Goal: Information Seeking & Learning: Check status

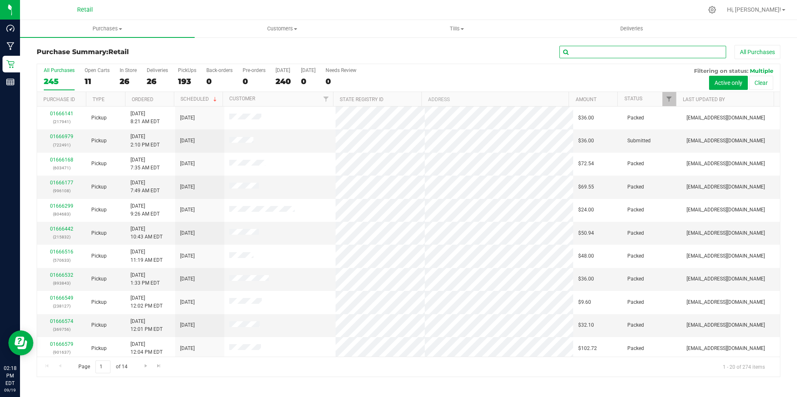
click at [618, 52] on input "text" at bounding box center [642, 52] width 167 height 12
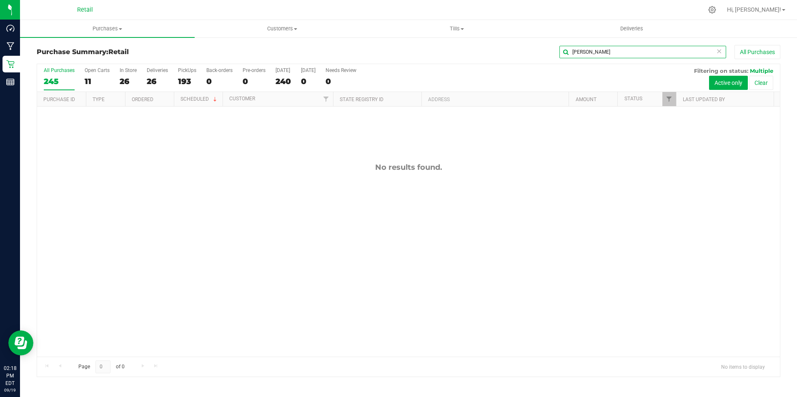
type input "[PERSON_NAME]"
click at [719, 52] on icon at bounding box center [719, 51] width 6 height 10
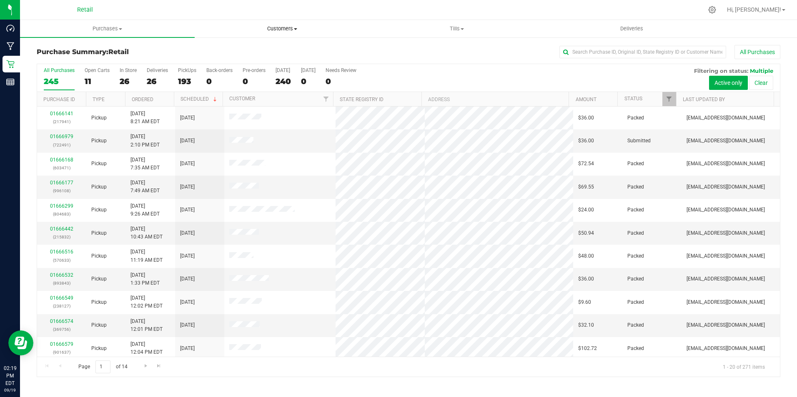
click at [282, 26] on span "Customers" at bounding box center [282, 28] width 174 height 7
click at [240, 51] on span "All customers" at bounding box center [225, 50] width 60 height 7
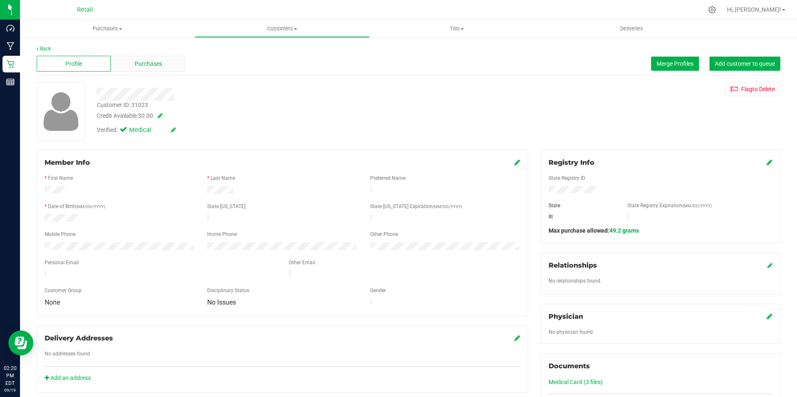
click at [142, 58] on div "Purchases" at bounding box center [148, 64] width 74 height 16
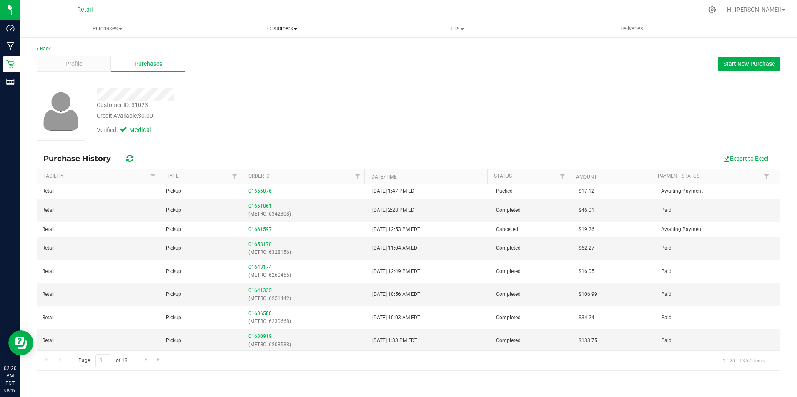
click at [290, 26] on span "Customers" at bounding box center [282, 28] width 174 height 7
click at [233, 47] on span "All customers" at bounding box center [225, 50] width 60 height 7
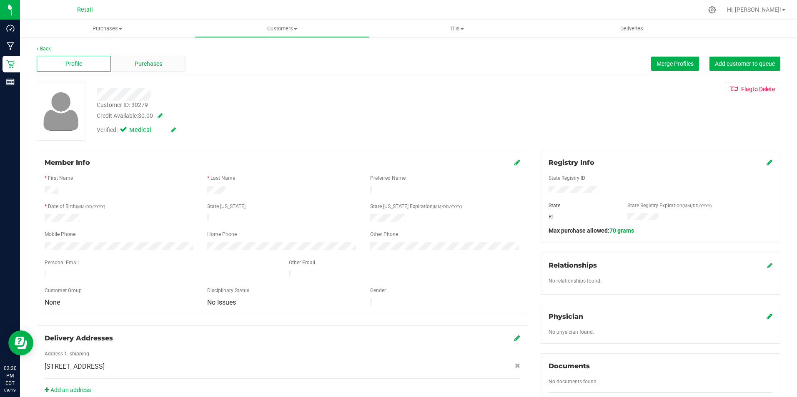
click at [141, 62] on span "Purchases" at bounding box center [148, 64] width 27 height 9
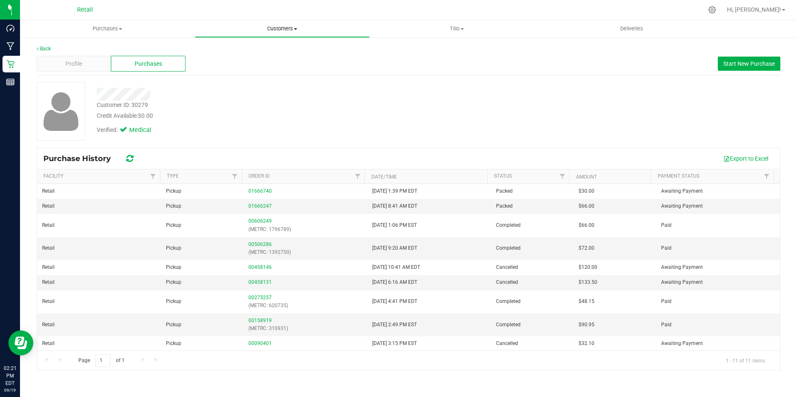
click at [291, 28] on span "Customers" at bounding box center [282, 28] width 174 height 7
click at [250, 52] on span "All customers" at bounding box center [225, 50] width 60 height 7
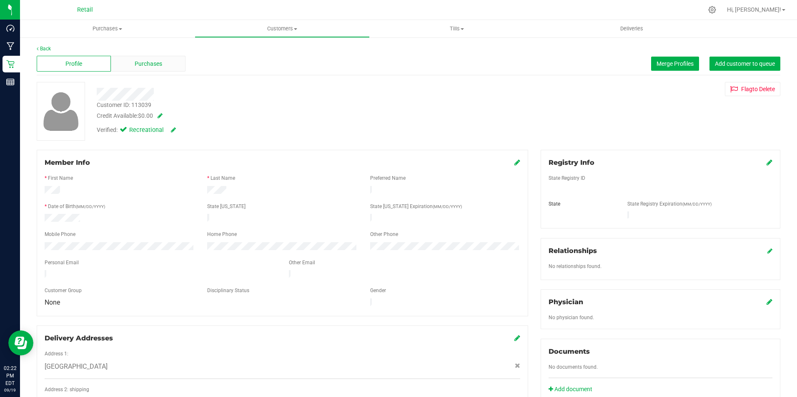
click at [141, 57] on div "Purchases" at bounding box center [148, 64] width 74 height 16
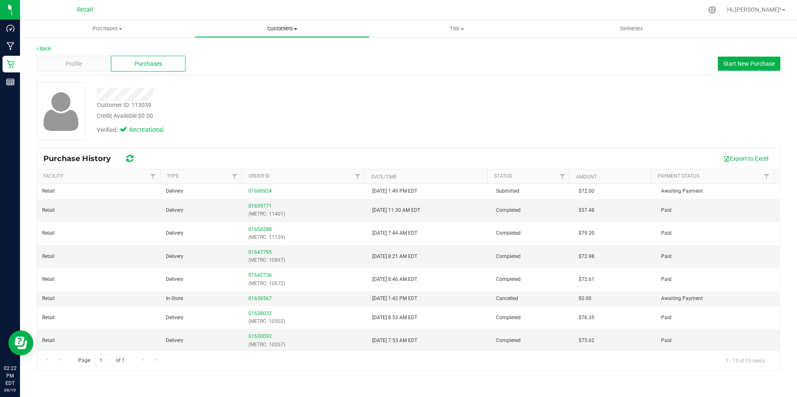
click at [282, 32] on span "Customers" at bounding box center [282, 28] width 174 height 7
click at [264, 55] on li "Add a new customer" at bounding box center [282, 60] width 175 height 10
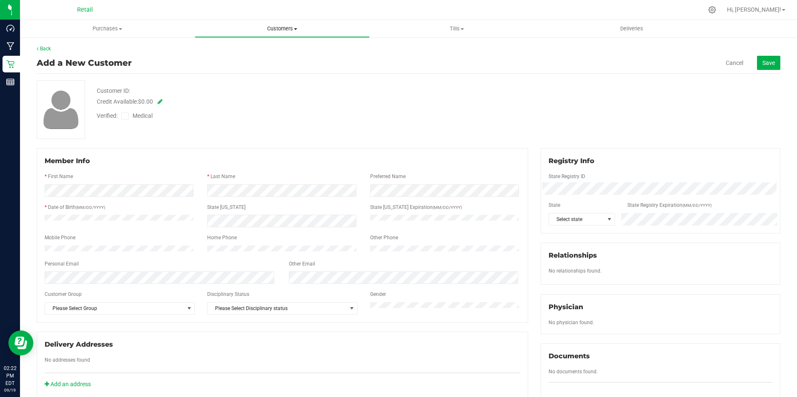
click at [285, 32] on span "Customers" at bounding box center [282, 28] width 174 height 7
click at [248, 53] on span "All customers" at bounding box center [225, 50] width 60 height 7
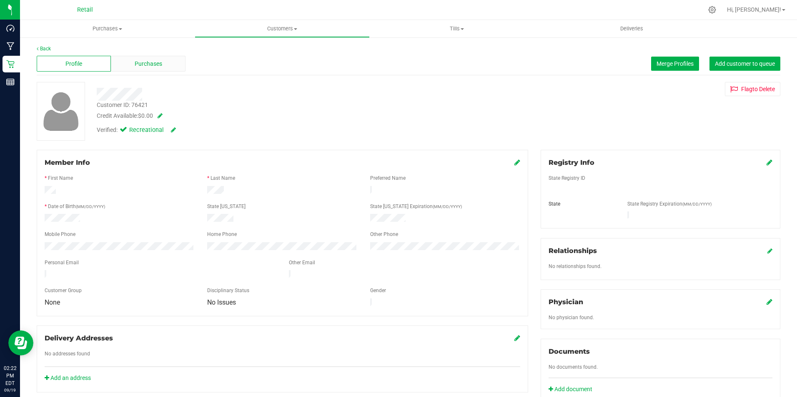
click at [144, 65] on span "Purchases" at bounding box center [148, 64] width 27 height 9
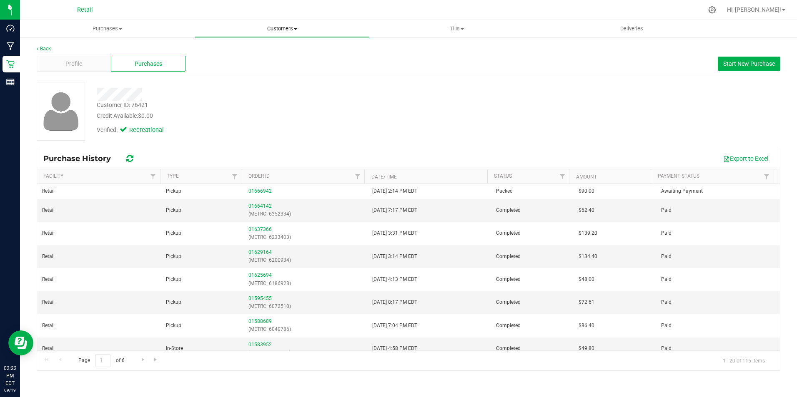
click at [286, 27] on span "Customers" at bounding box center [282, 28] width 174 height 7
click at [236, 55] on li "All customers" at bounding box center [282, 50] width 175 height 10
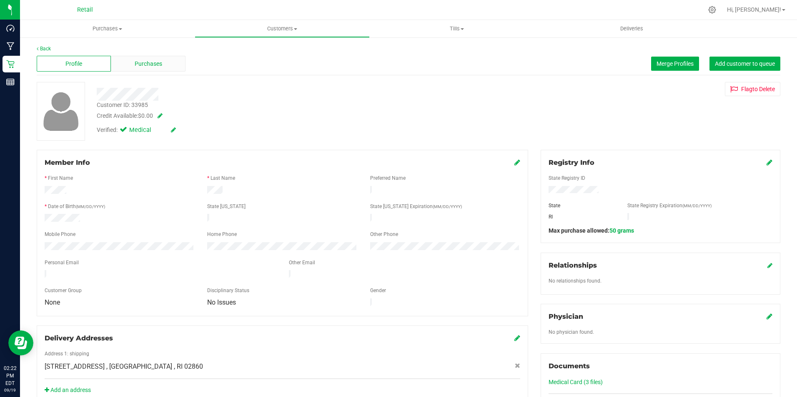
click at [165, 63] on div "Purchases" at bounding box center [148, 64] width 74 height 16
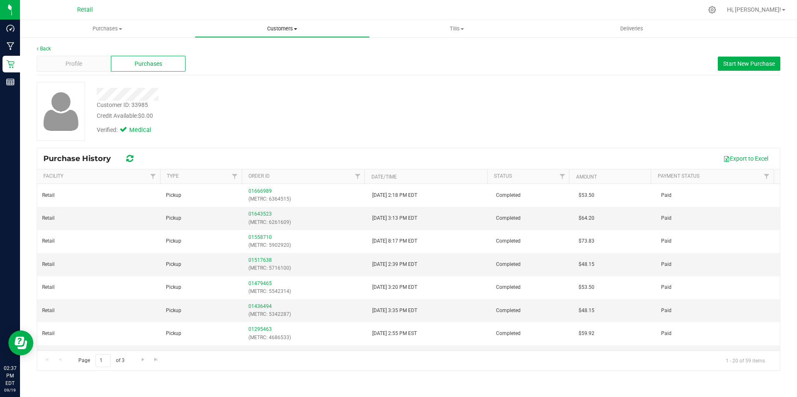
click at [287, 27] on span "Customers" at bounding box center [282, 28] width 174 height 7
click at [267, 50] on li "All customers" at bounding box center [282, 50] width 175 height 10
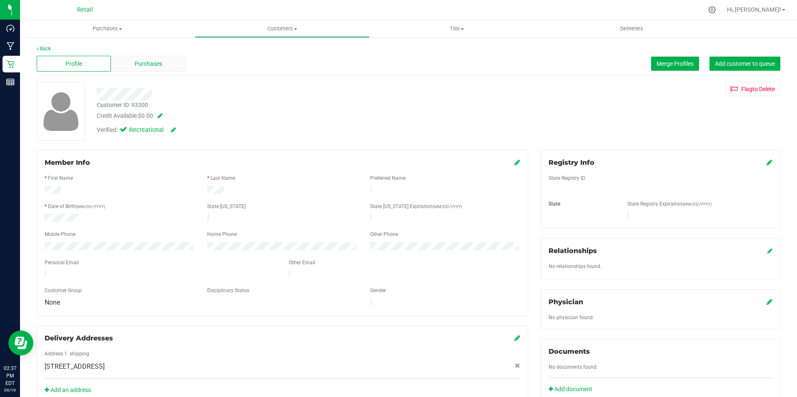
click at [142, 60] on span "Purchases" at bounding box center [148, 64] width 27 height 9
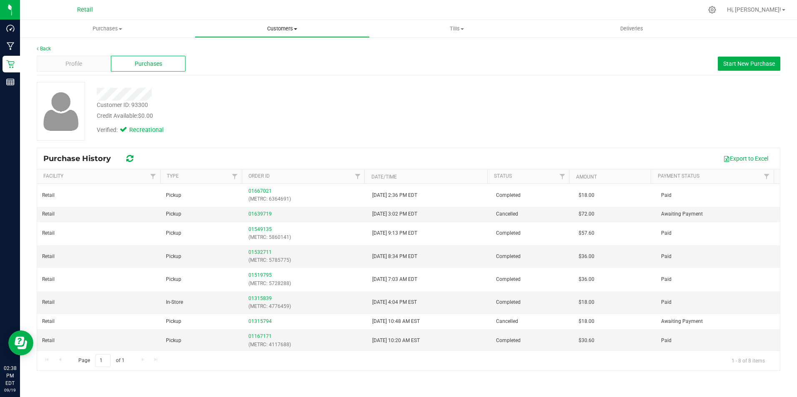
click at [282, 27] on span "Customers" at bounding box center [282, 28] width 174 height 7
click at [238, 51] on span "All customers" at bounding box center [225, 50] width 60 height 7
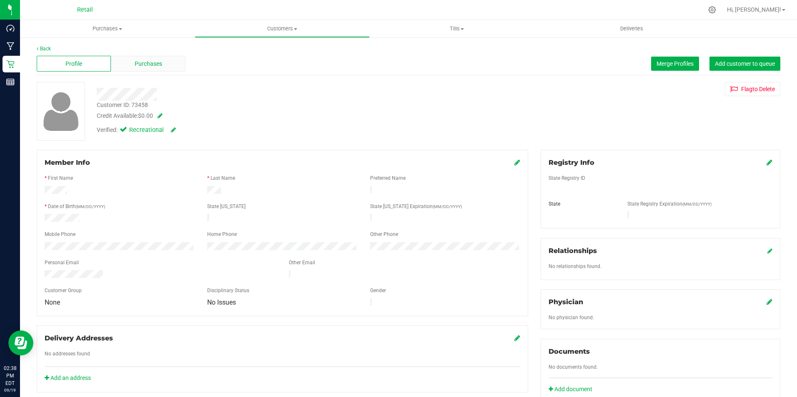
click at [135, 63] on span "Purchases" at bounding box center [148, 64] width 27 height 9
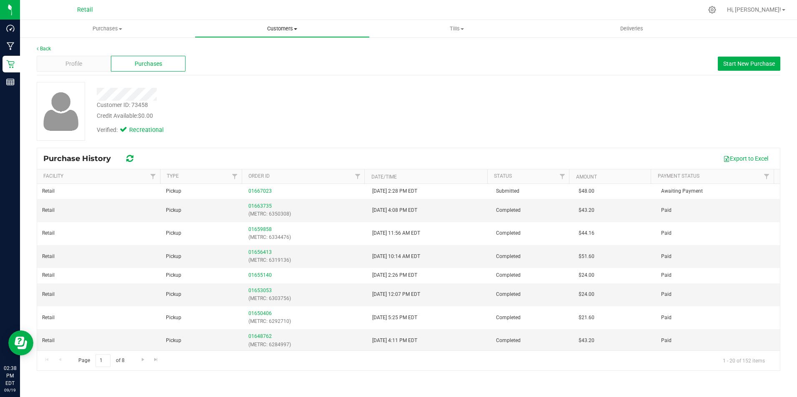
click at [277, 27] on span "Customers" at bounding box center [282, 28] width 174 height 7
click at [240, 51] on span "All customers" at bounding box center [225, 50] width 60 height 7
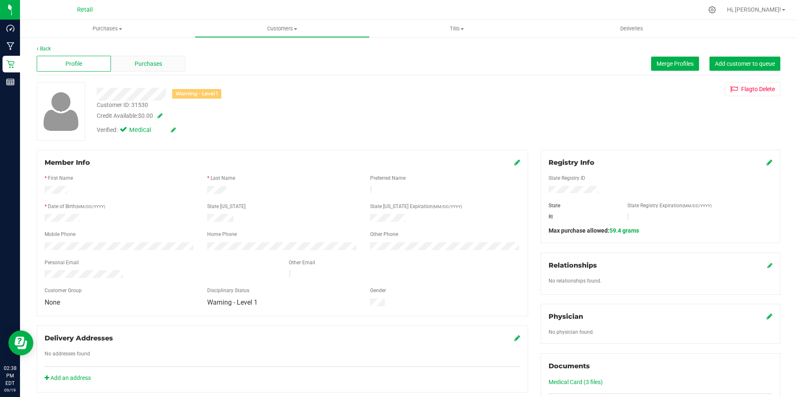
click at [152, 60] on span "Purchases" at bounding box center [148, 64] width 27 height 9
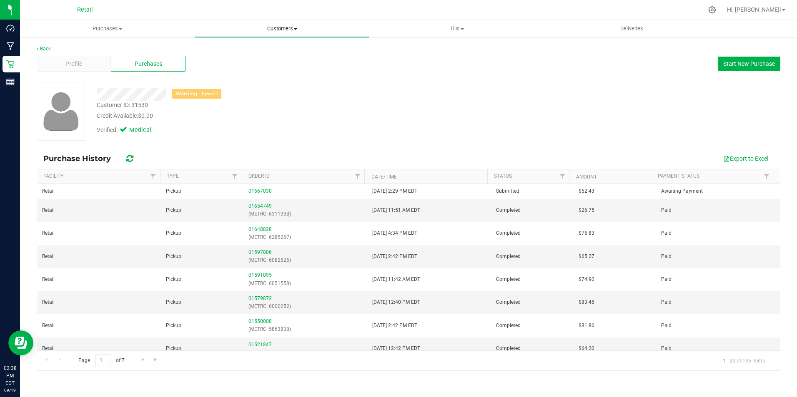
click at [284, 29] on span "Customers" at bounding box center [282, 28] width 174 height 7
click at [244, 51] on span "All customers" at bounding box center [225, 50] width 60 height 7
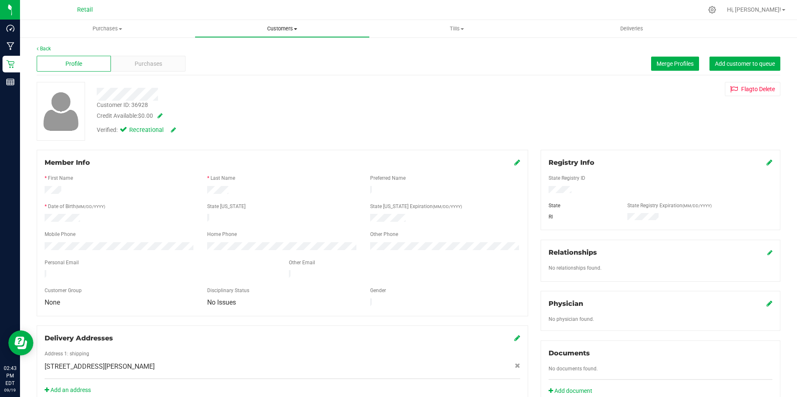
drag, startPoint x: 286, startPoint y: 26, endPoint x: 260, endPoint y: 35, distance: 27.8
click at [286, 26] on span "Customers" at bounding box center [282, 28] width 174 height 7
click at [221, 50] on span "All customers" at bounding box center [225, 50] width 60 height 7
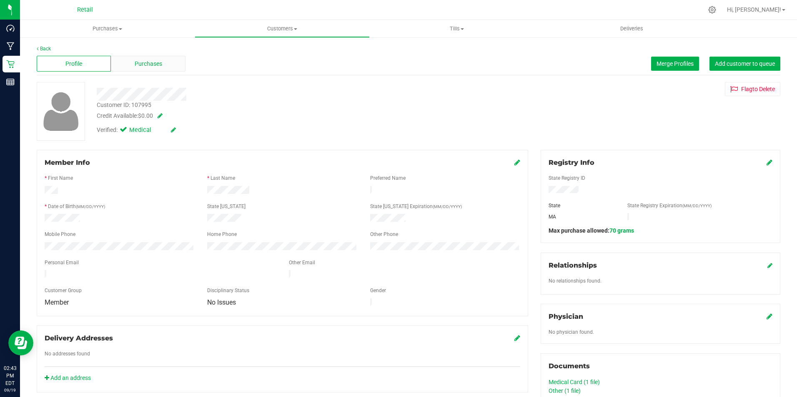
click at [166, 64] on div "Purchases" at bounding box center [148, 64] width 74 height 16
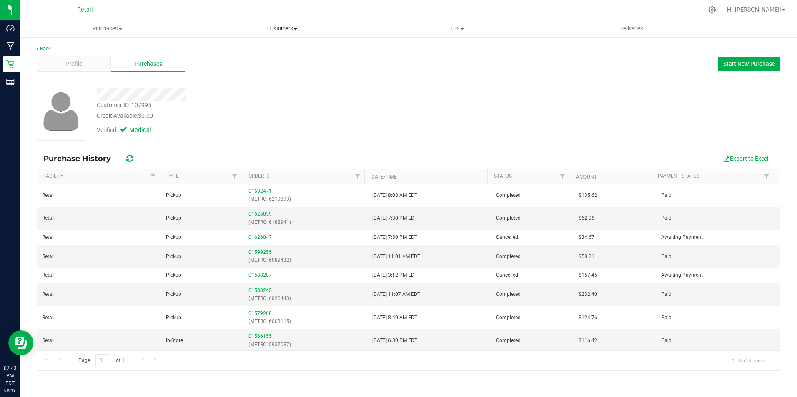
click at [275, 24] on uib-tab-heading "Customers All customers Add a new customer All physicians" at bounding box center [282, 28] width 174 height 17
click at [248, 52] on span "All customers" at bounding box center [225, 50] width 60 height 7
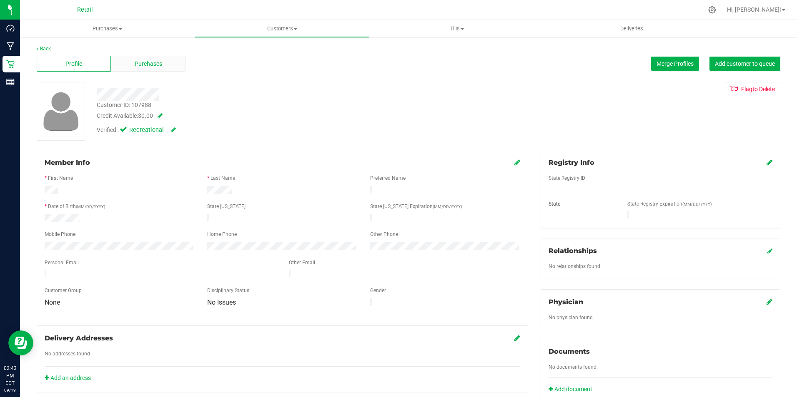
click at [132, 65] on div "Purchases" at bounding box center [148, 64] width 74 height 16
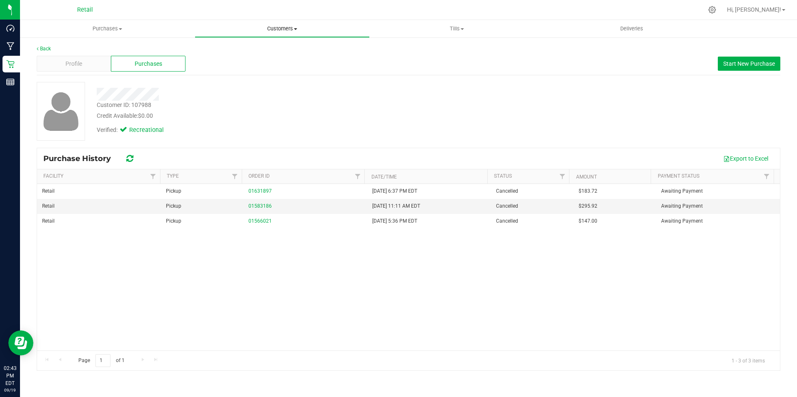
click at [295, 29] on span at bounding box center [295, 29] width 3 height 2
click at [245, 50] on span "All customers" at bounding box center [225, 50] width 60 height 7
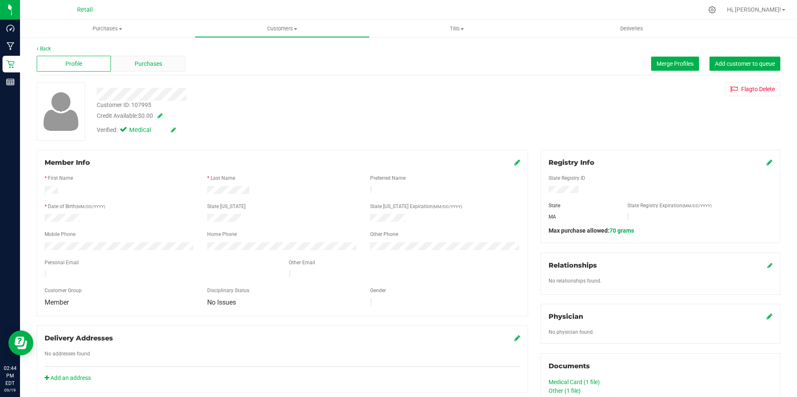
click at [155, 57] on div "Purchases" at bounding box center [148, 64] width 74 height 16
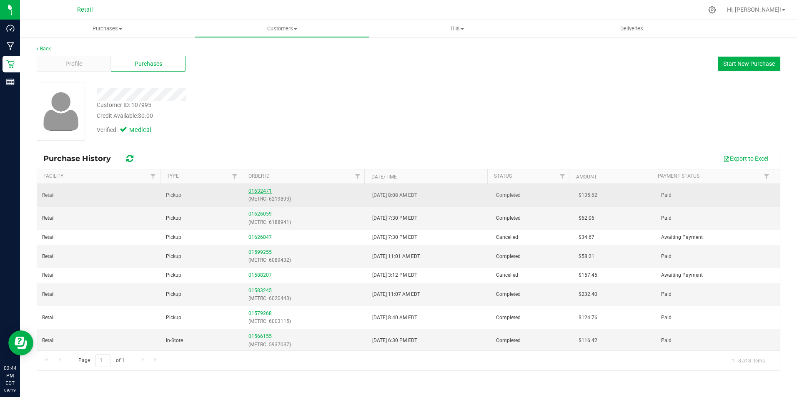
click at [252, 190] on link "01632471" at bounding box center [259, 191] width 23 height 6
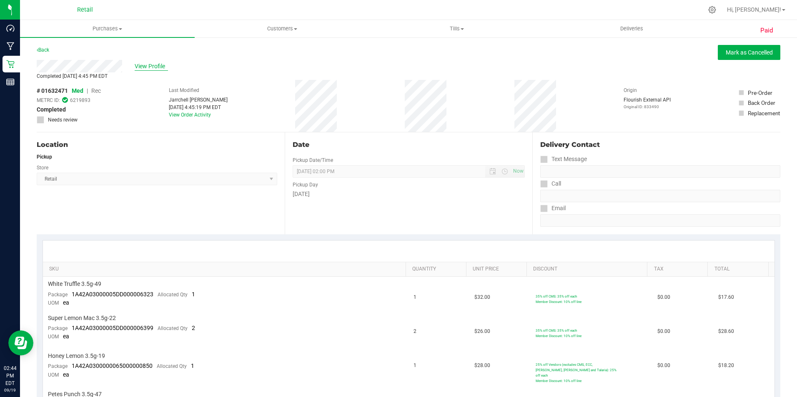
click at [157, 66] on span "View Profile" at bounding box center [151, 66] width 33 height 9
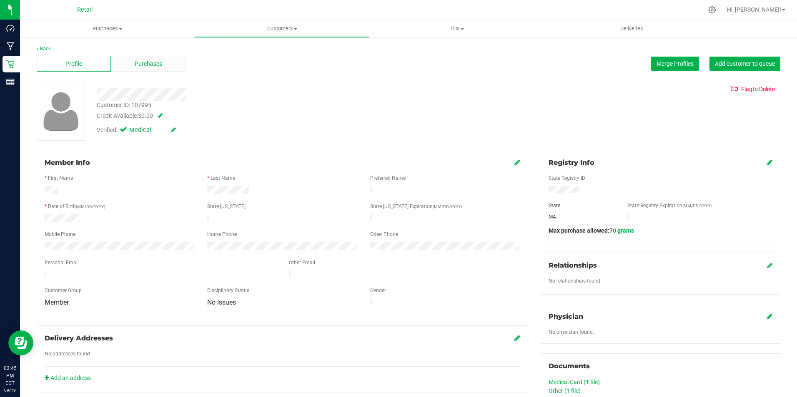
click at [165, 61] on div "Purchases" at bounding box center [148, 64] width 74 height 16
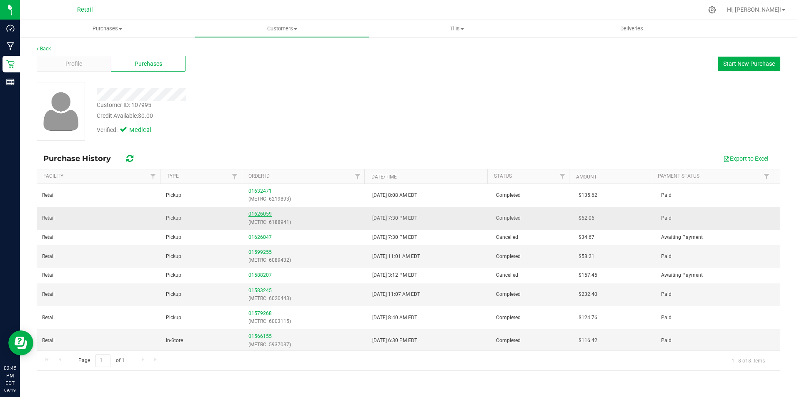
click at [259, 212] on link "01626059" at bounding box center [259, 214] width 23 height 6
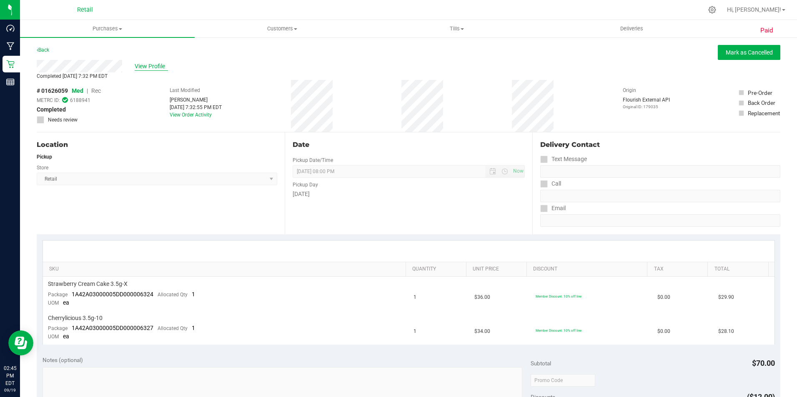
click at [147, 67] on span "View Profile" at bounding box center [151, 66] width 33 height 9
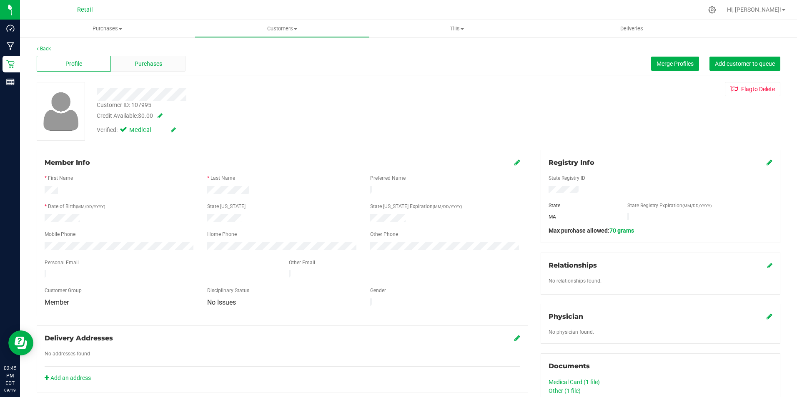
click at [148, 65] on span "Purchases" at bounding box center [148, 64] width 27 height 9
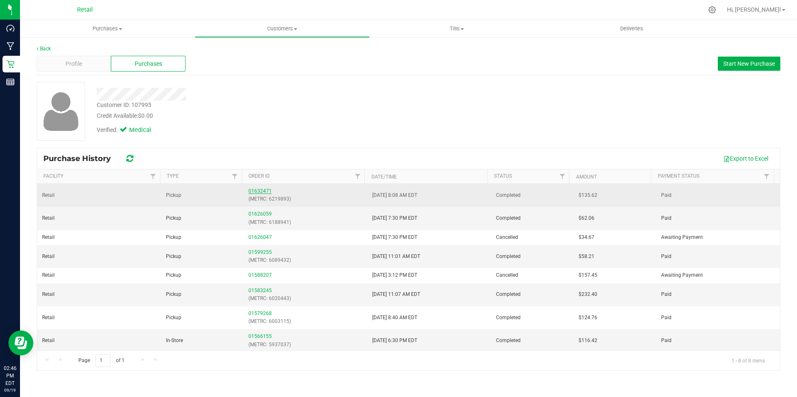
click at [263, 190] on link "01632471" at bounding box center [259, 191] width 23 height 6
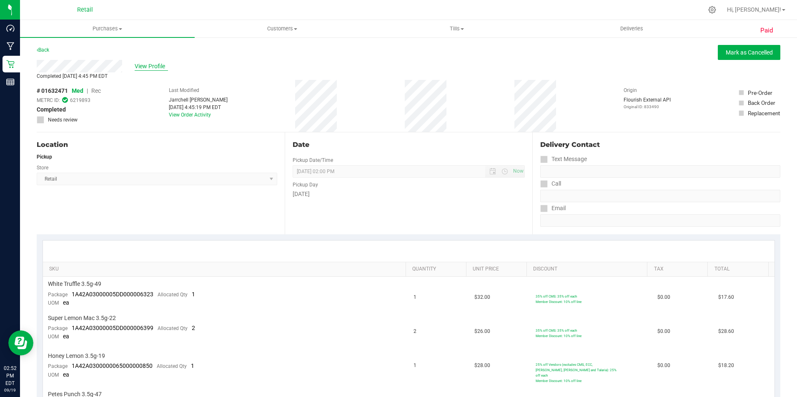
click at [148, 65] on span "View Profile" at bounding box center [151, 66] width 33 height 9
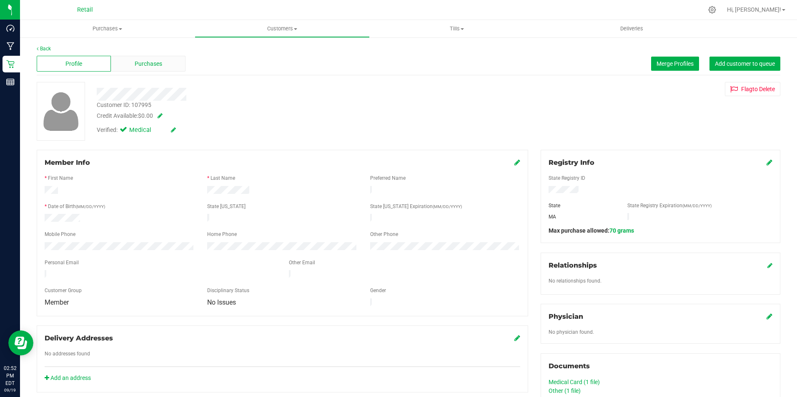
click at [144, 64] on span "Purchases" at bounding box center [148, 64] width 27 height 9
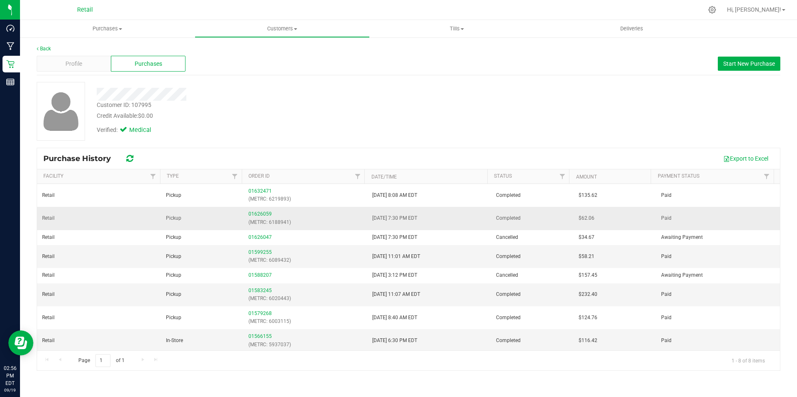
scroll to position [2, 0]
